Goal: Complete application form: Complete application form

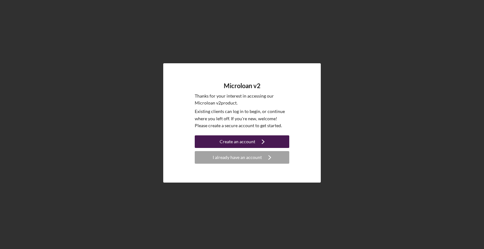
click at [228, 138] on div "Create an account" at bounding box center [238, 141] width 36 height 13
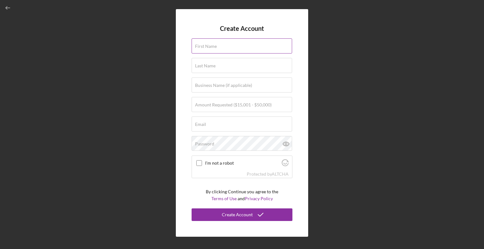
click at [212, 48] on label "First Name" at bounding box center [206, 46] width 22 height 5
click at [212, 48] on input "First Name" at bounding box center [242, 45] width 101 height 15
click at [216, 104] on label "Amount Requested ($15,001 - $50,000)" at bounding box center [233, 104] width 77 height 5
click at [216, 104] on input "Amount Requested ($15,001 - $50,000)" at bounding box center [242, 104] width 101 height 15
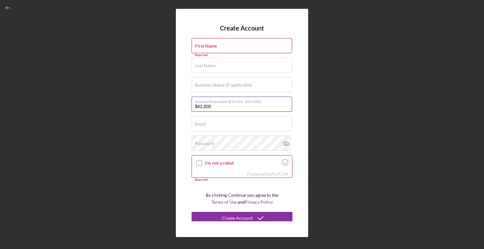
type input "$42,000"
click at [300, 106] on div "Create Account First Name Required Last Name Required Business Name (if applica…" at bounding box center [242, 123] width 132 height 228
click at [214, 43] on div "First Name Required" at bounding box center [242, 46] width 101 height 16
type input "[PERSON_NAME]"
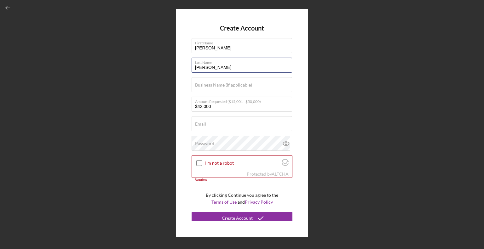
type input "[PERSON_NAME]"
click at [210, 87] on label "Business Name (if applicable)" at bounding box center [223, 85] width 57 height 5
click at [210, 87] on input "Business Name (if applicable)" at bounding box center [242, 84] width 101 height 15
type input "[US_STATE] Quality Systems LLC"
click at [205, 128] on input "Email" at bounding box center [242, 123] width 101 height 15
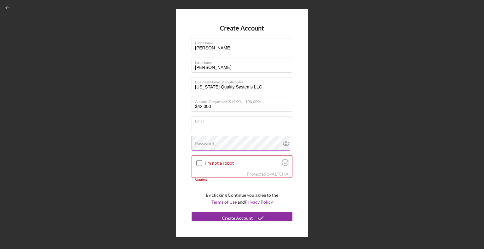
click at [200, 146] on label "Password" at bounding box center [204, 143] width 19 height 5
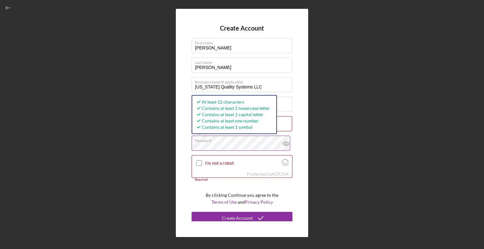
click at [286, 142] on icon at bounding box center [286, 144] width 6 height 4
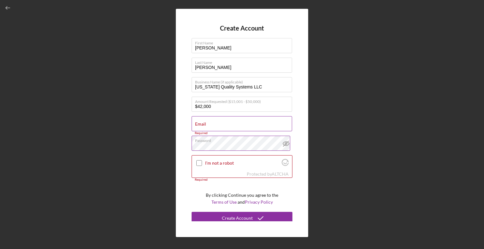
click at [215, 122] on div "Email Required" at bounding box center [242, 124] width 101 height 16
paste input "[EMAIL_ADDRESS][DOMAIN_NAME]"
type input "[EMAIL_ADDRESS][DOMAIN_NAME]"
click at [197, 161] on input "I'm not a robot" at bounding box center [199, 163] width 6 height 6
checkbox input "true"
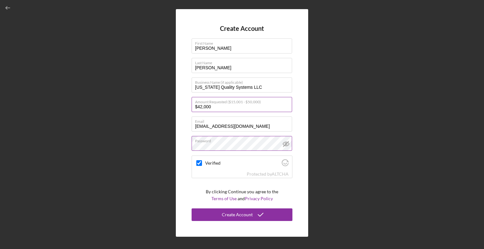
click at [212, 106] on input "$42,000" at bounding box center [242, 104] width 101 height 15
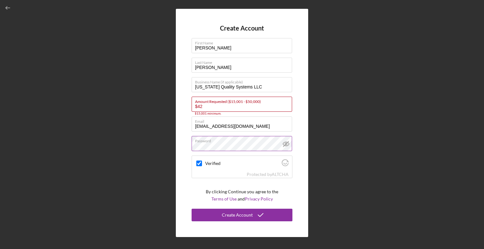
type input "$4"
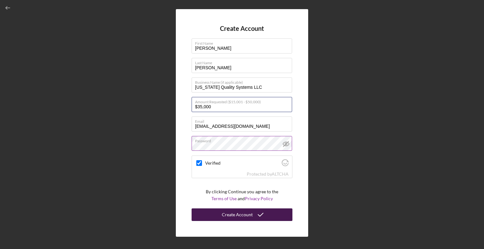
type input "$35,000"
click at [250, 214] on div "Create Account" at bounding box center [237, 215] width 31 height 13
